Goal: Task Accomplishment & Management: Manage account settings

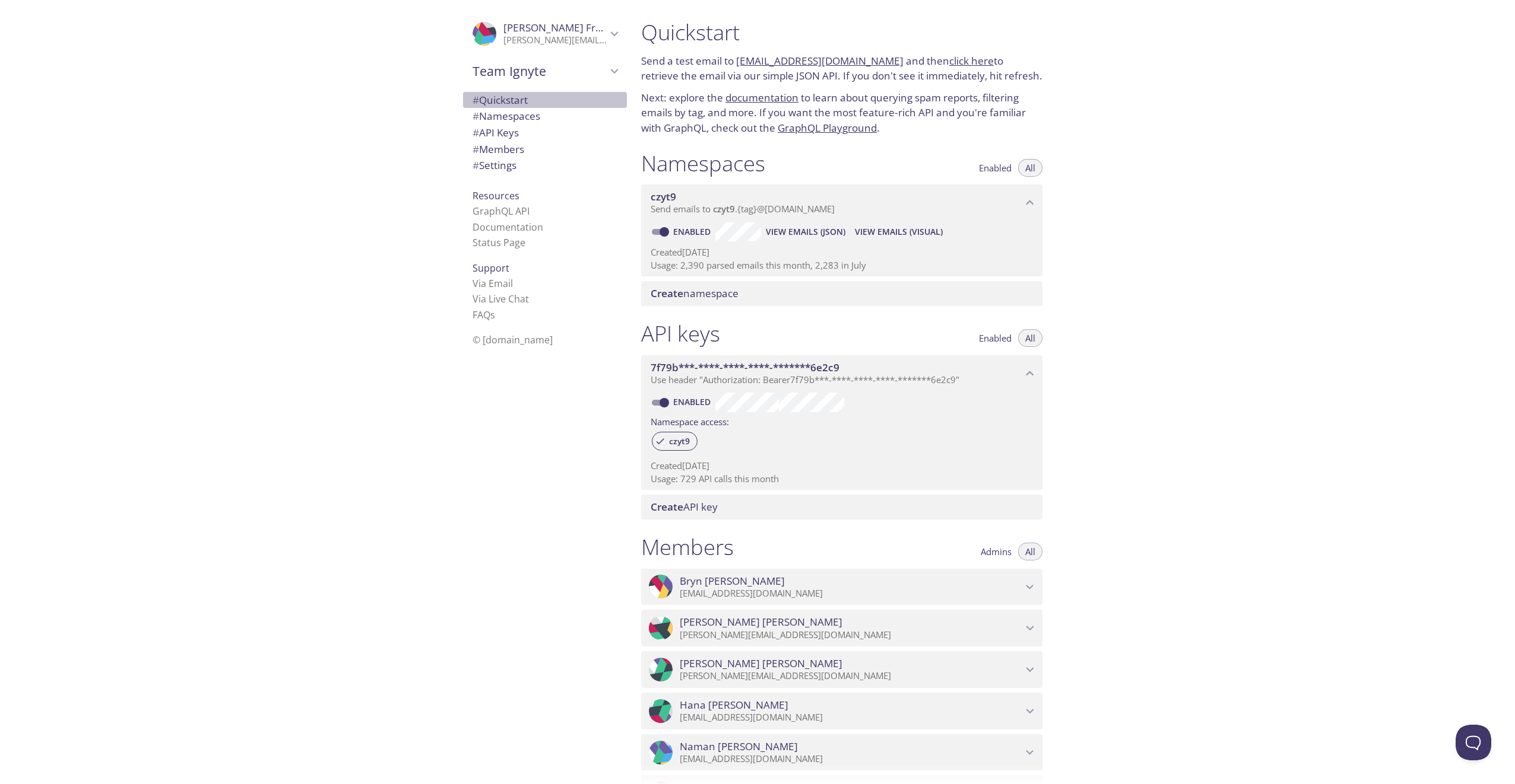
click at [517, 101] on span "# Quickstart" at bounding box center [500, 99] width 55 height 13
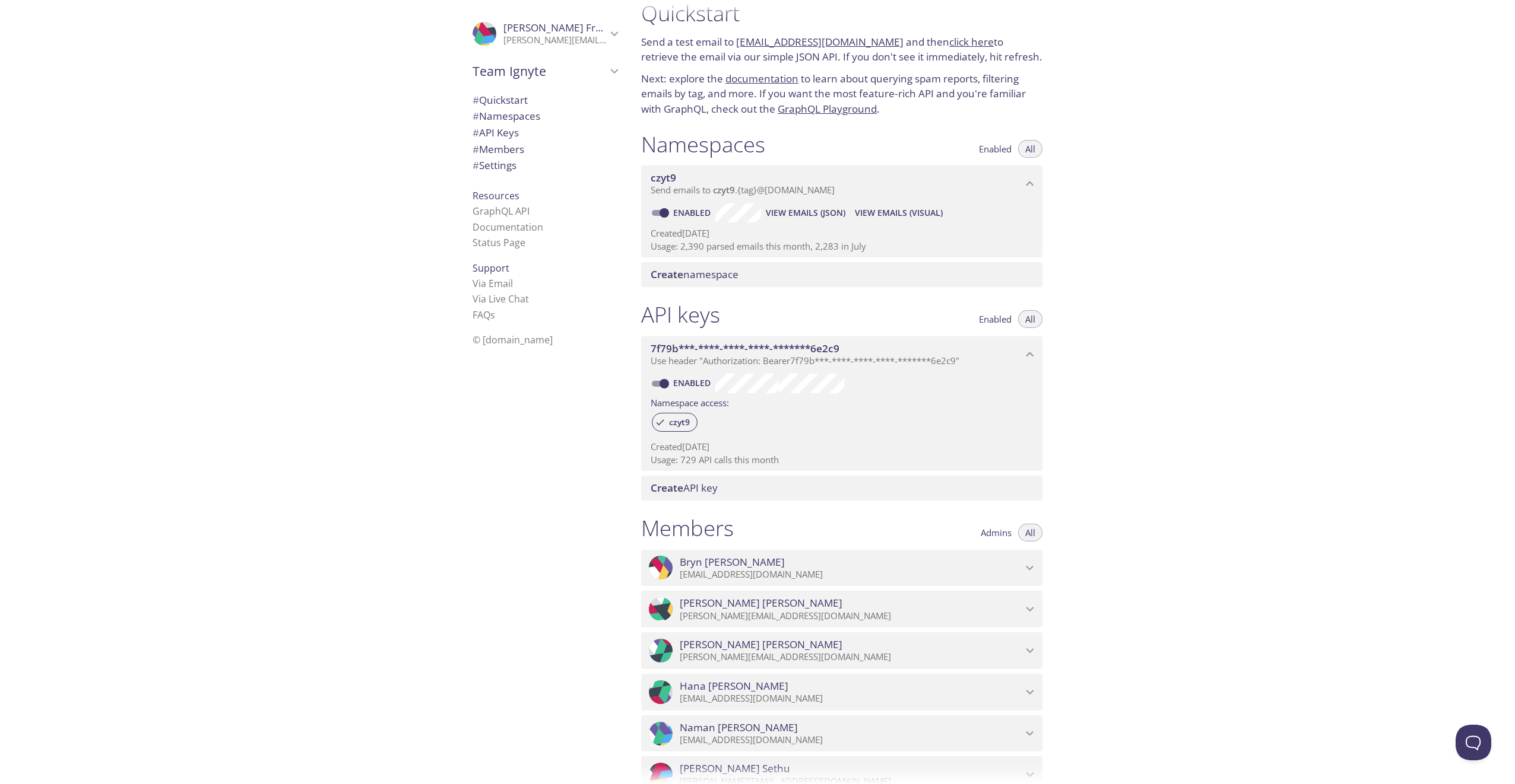
click at [518, 114] on span "# Namespaces" at bounding box center [506, 115] width 68 height 13
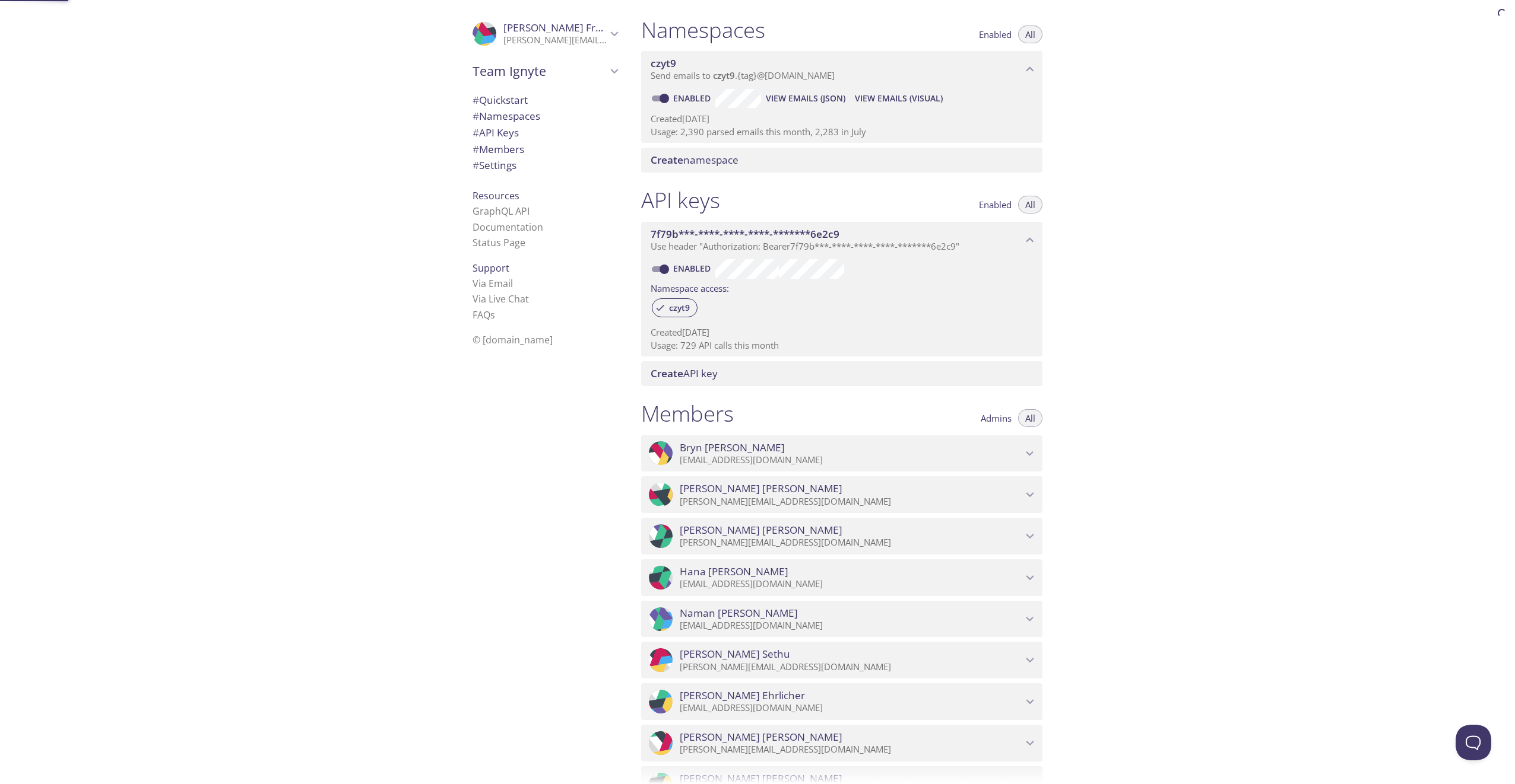
scroll to position [150, 0]
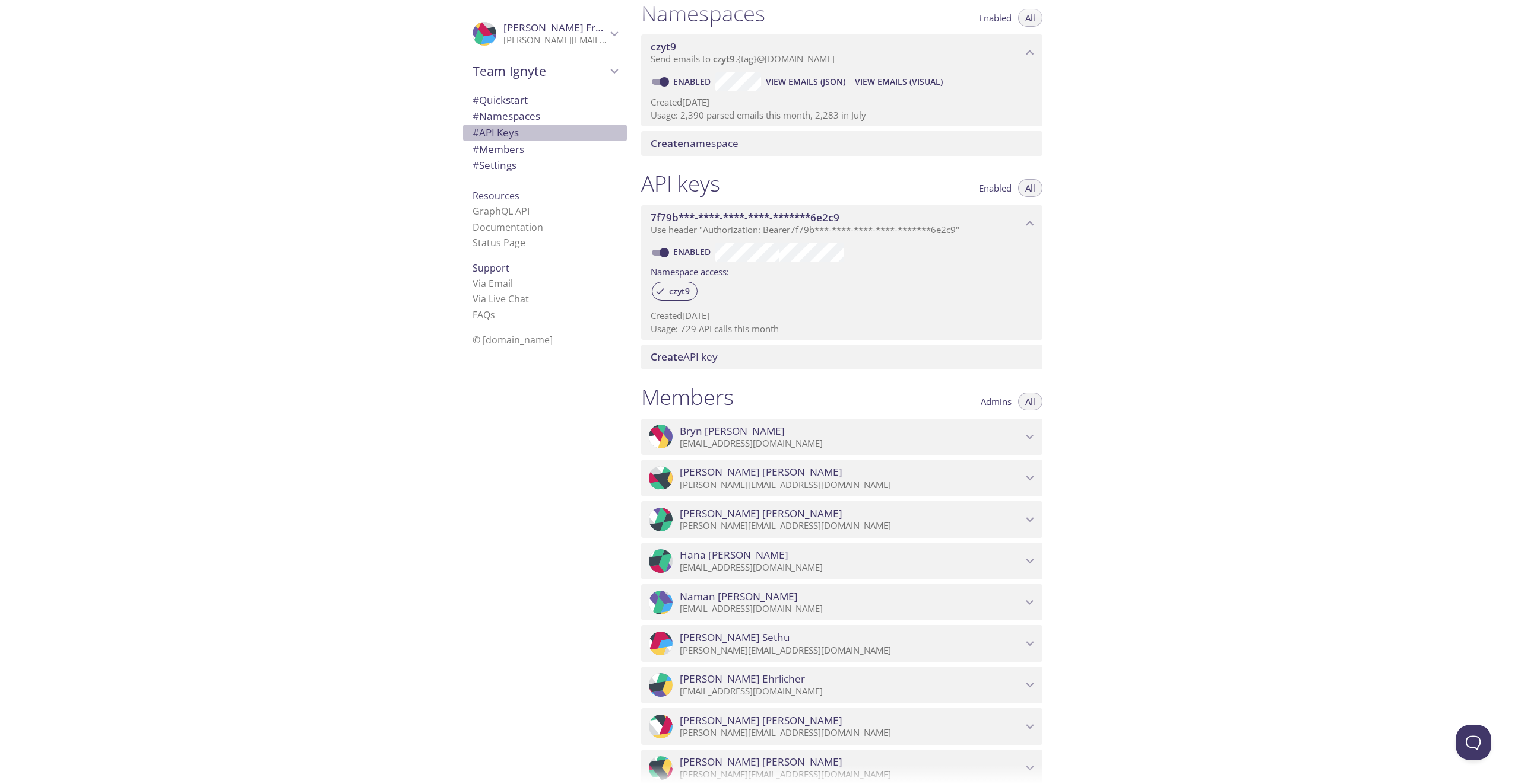
click at [513, 134] on span "# API Keys" at bounding box center [544, 132] width 145 height 15
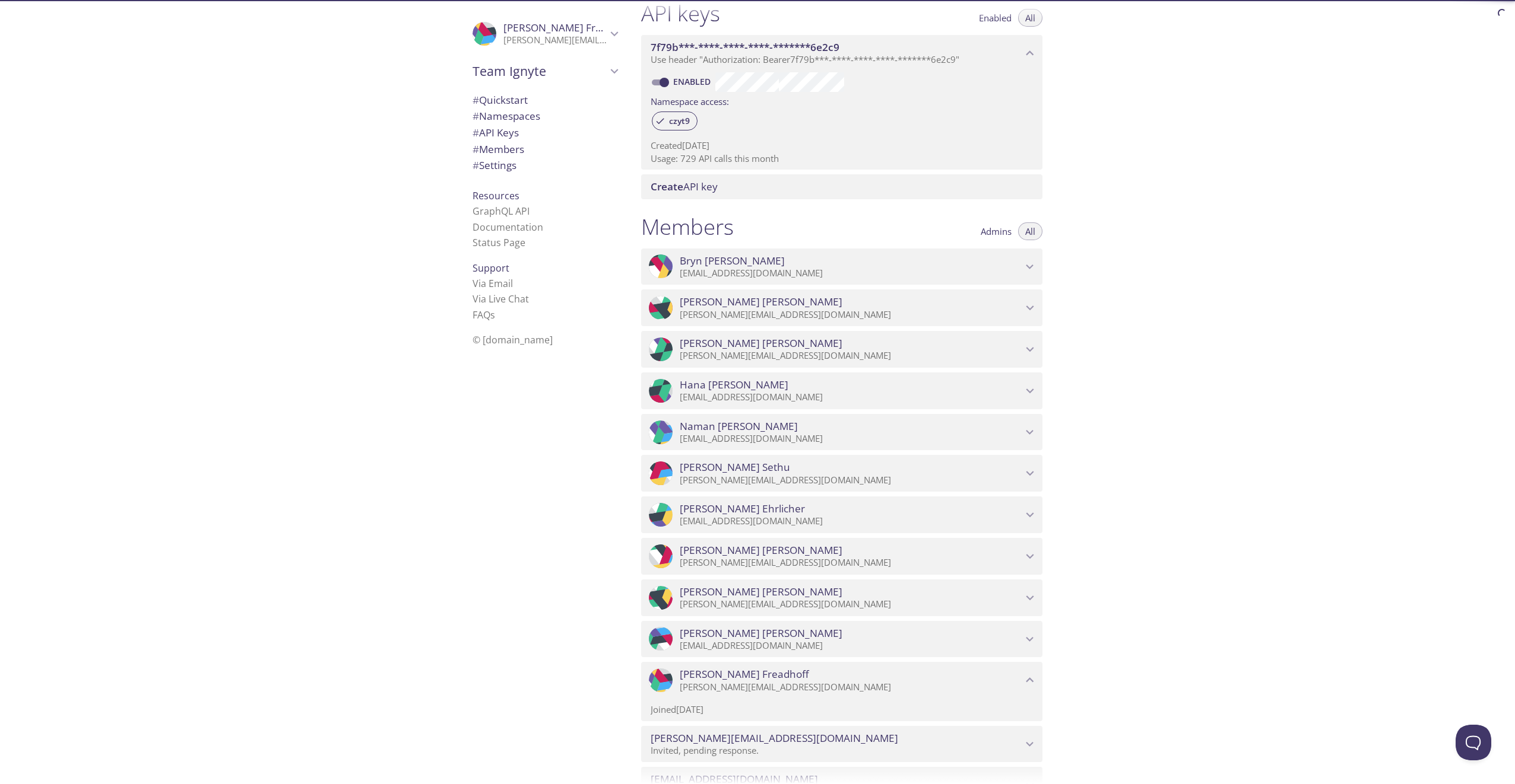
click at [509, 150] on span "# Members" at bounding box center [498, 149] width 52 height 13
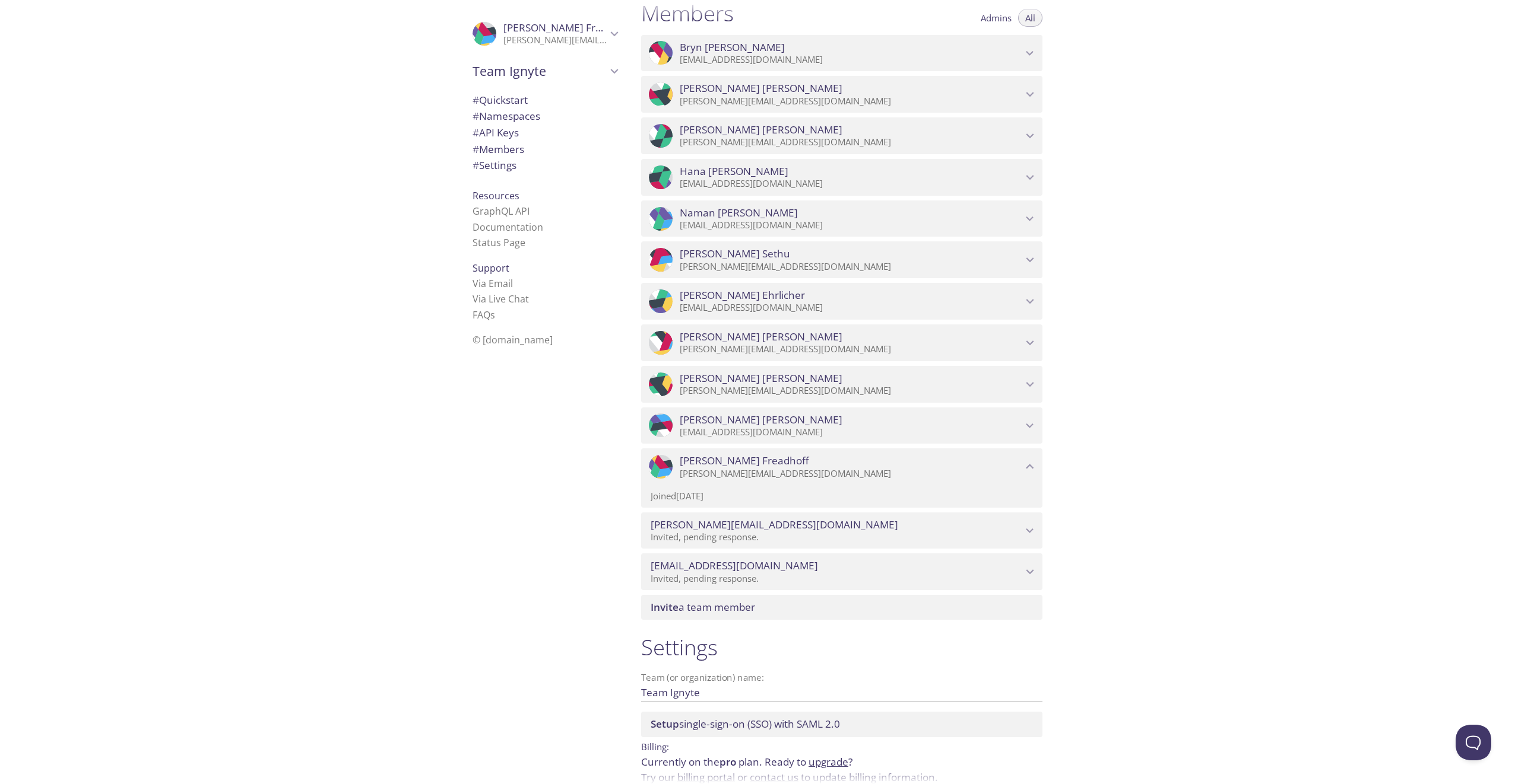
click at [507, 166] on span "# Settings" at bounding box center [494, 165] width 44 height 13
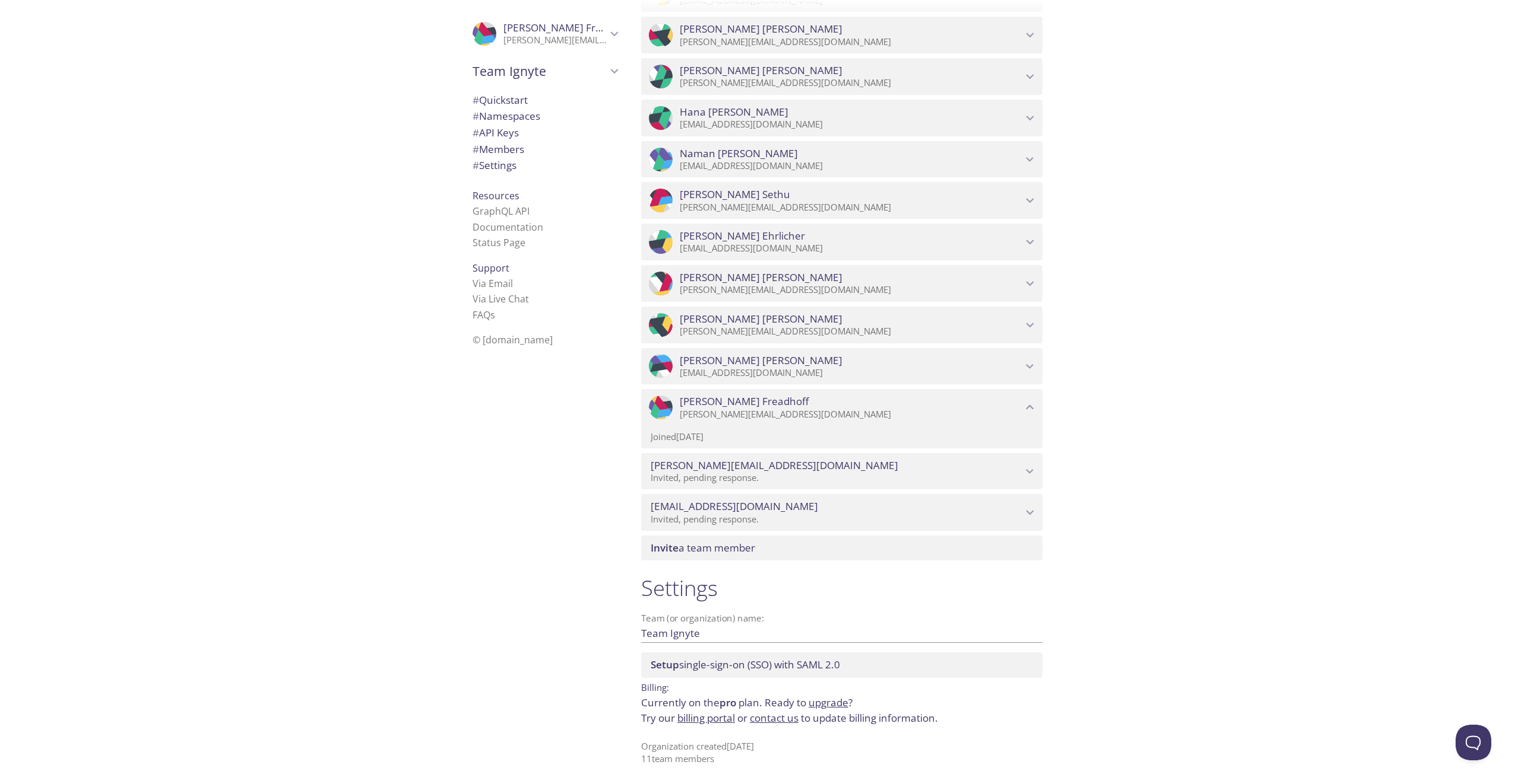
click at [607, 71] on icon "Team Ignyte" at bounding box center [614, 71] width 15 height 15
click at [520, 103] on span "[PERSON_NAME] team" at bounding box center [544, 99] width 145 height 15
type input "[PERSON_NAME] team"
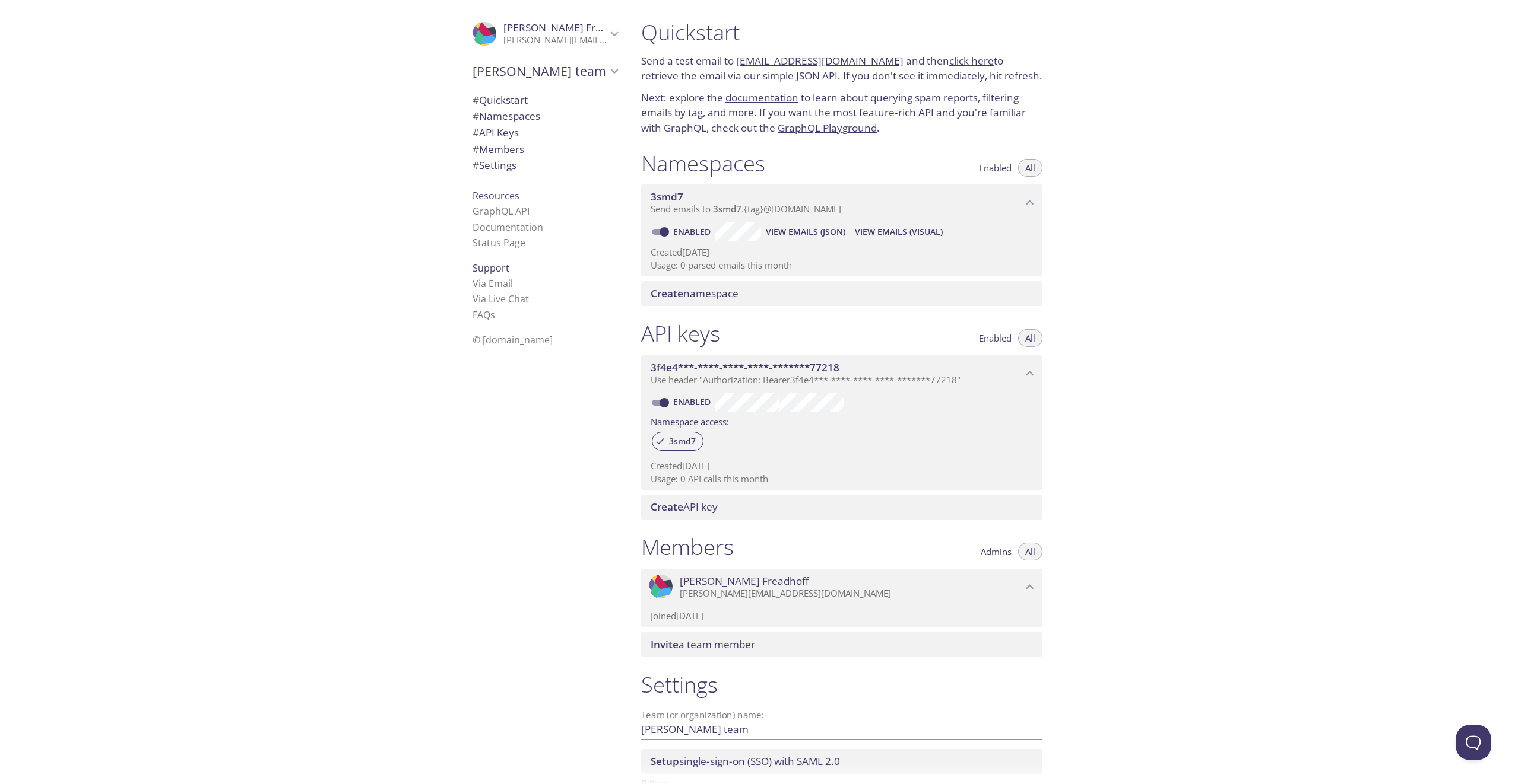
click at [972, 60] on link "click here" at bounding box center [971, 61] width 44 height 13
